Goal: Obtain resource: Obtain resource

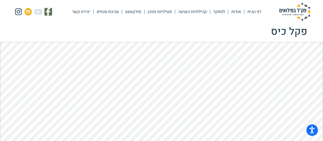
click at [106, 13] on link "סביבת מנחים" at bounding box center [108, 12] width 28 height 12
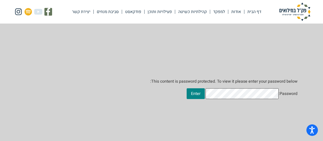
click at [187, 88] on input "Enter" at bounding box center [196, 93] width 18 height 11
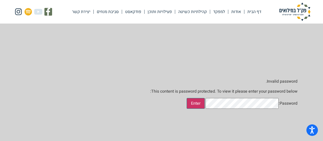
click at [205, 106] on input "Enter" at bounding box center [196, 103] width 18 height 11
click at [187, 98] on input "Enter" at bounding box center [196, 103] width 18 height 11
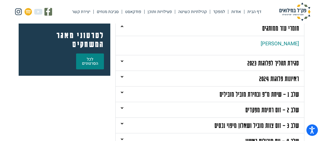
scroll to position [77, 0]
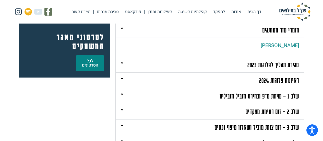
click at [194, 13] on link "קהילתיות כשיטה" at bounding box center [192, 12] width 35 height 12
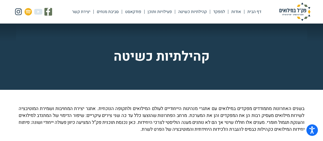
click at [113, 12] on link "סביבת מנחים" at bounding box center [108, 12] width 28 height 12
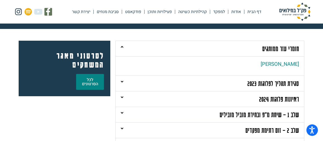
scroll to position [77, 0]
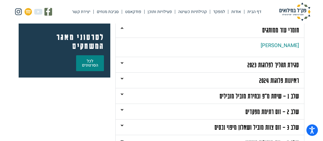
click at [269, 112] on link "שלב 2 – זום רתימת מפקדים" at bounding box center [272, 111] width 54 height 8
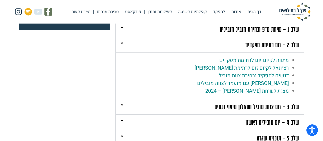
scroll to position [128, 0]
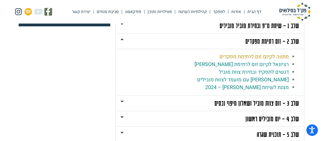
click at [260, 57] on link "מתווה לקיום זום לרתימת מפקדים" at bounding box center [253, 56] width 69 height 7
click at [166, 12] on link "פעילויות ותוכן" at bounding box center [160, 12] width 30 height 12
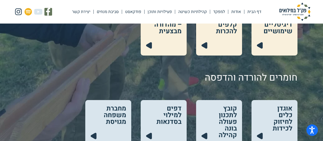
scroll to position [230, 0]
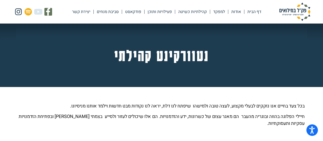
click at [258, 11] on link "דף הבית" at bounding box center [254, 12] width 20 height 12
